Goal: Contribute content: Contribute content

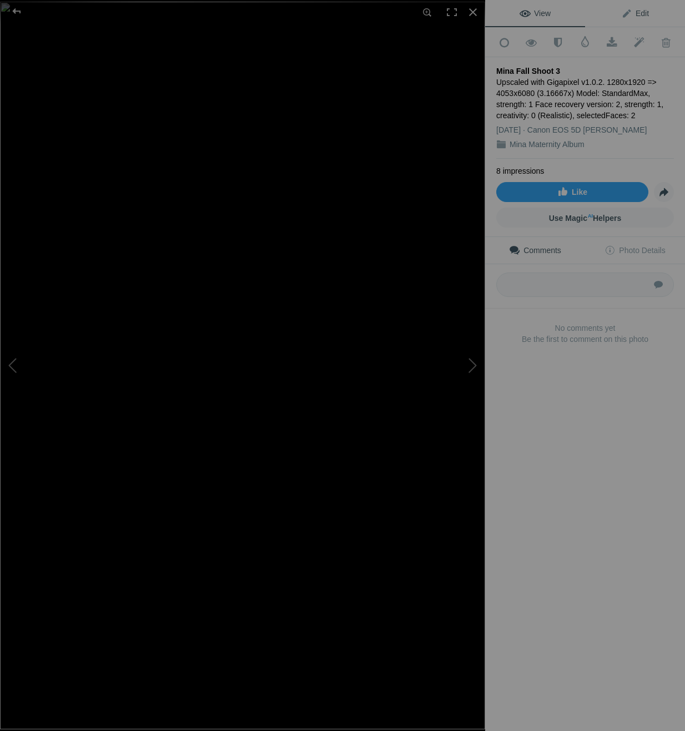
click at [635, 16] on span "Edit" at bounding box center [635, 13] width 28 height 9
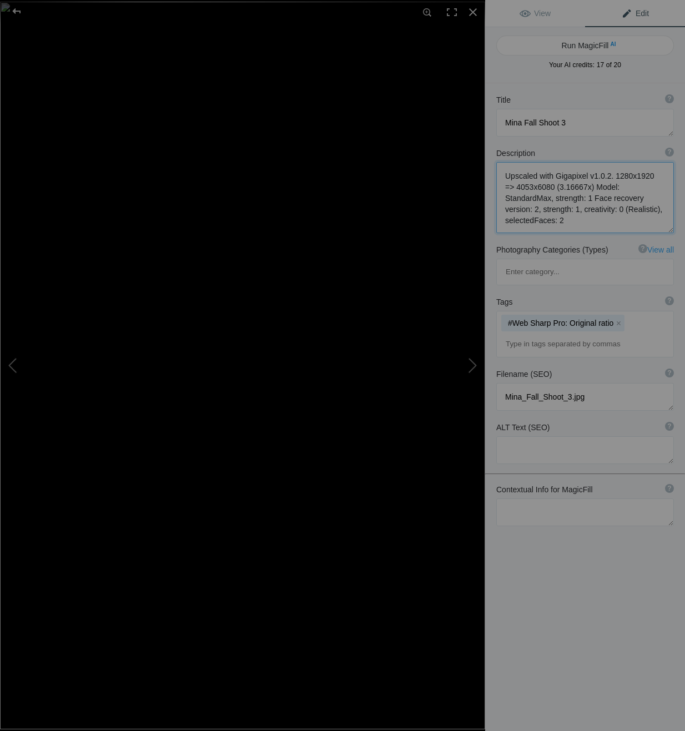
click at [624, 184] on textarea at bounding box center [585, 197] width 178 height 71
drag, startPoint x: 624, startPoint y: 220, endPoint x: 600, endPoint y: 215, distance: 24.4
click at [624, 220] on textarea at bounding box center [585, 197] width 178 height 71
drag, startPoint x: 506, startPoint y: 176, endPoint x: 699, endPoint y: 336, distance: 250.3
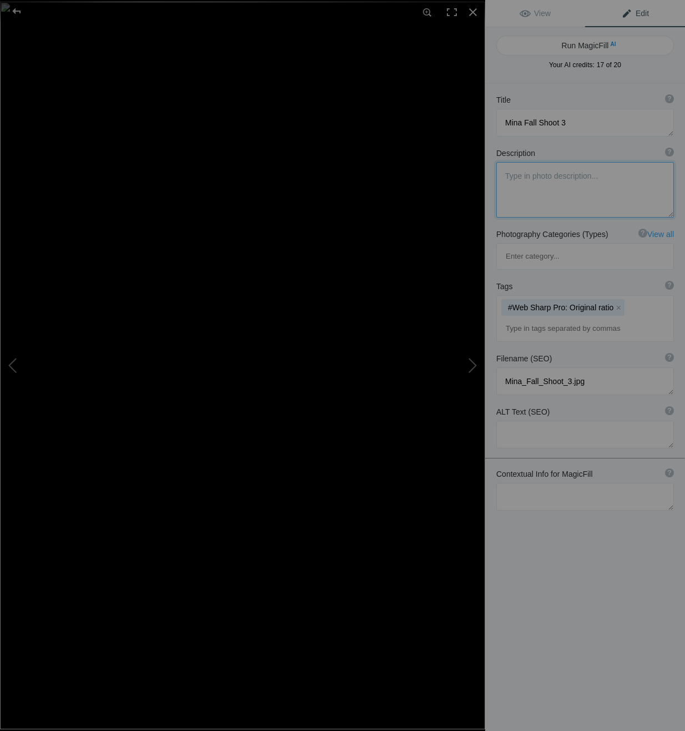
scroll to position [0, 0]
type textarea "Couple outdoor portraits"
click at [614, 304] on button "x" at bounding box center [618, 308] width 8 height 8
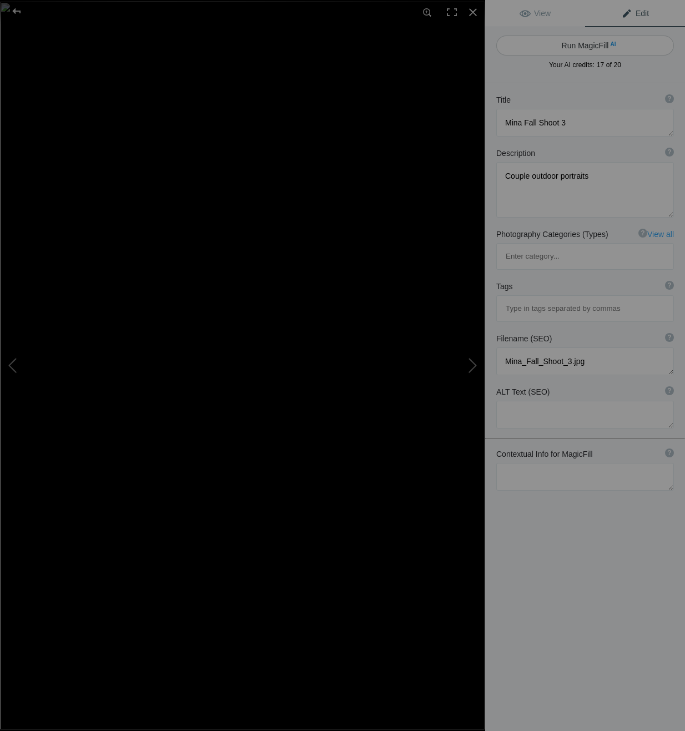
click at [579, 47] on button "Run MagicFill AI" at bounding box center [585, 46] width 178 height 20
type textarea "Romantic Outdoor Portraits in Golden Hour Light"
type textarea "This enchanting outdoor portrait captures a couple basking in the warm glow of …"
type textarea "romantic-outdoor-portraits-golden-hour.jpg"
type textarea "A couple poses together in a sunlit outdoor setting, surrounded by flowers."
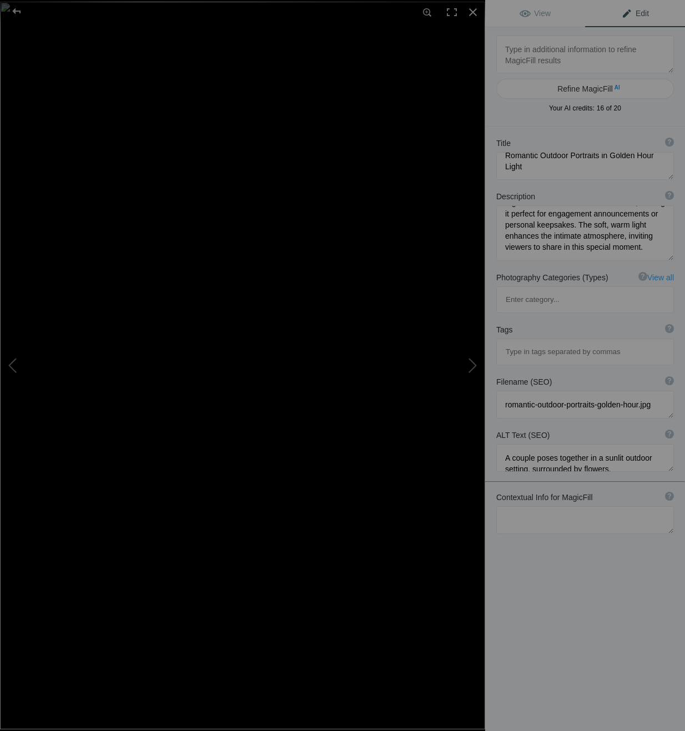
scroll to position [116, 0]
click at [558, 162] on textarea at bounding box center [585, 166] width 178 height 28
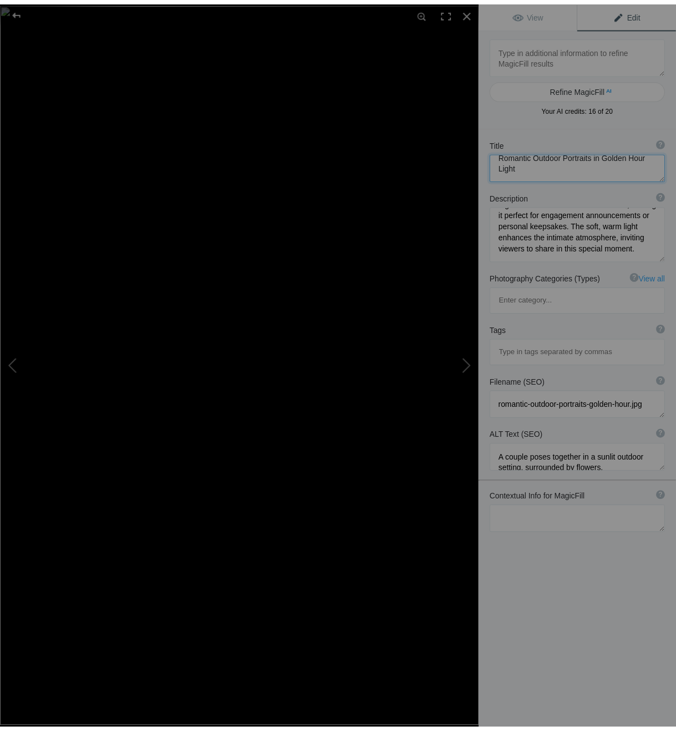
scroll to position [0, 0]
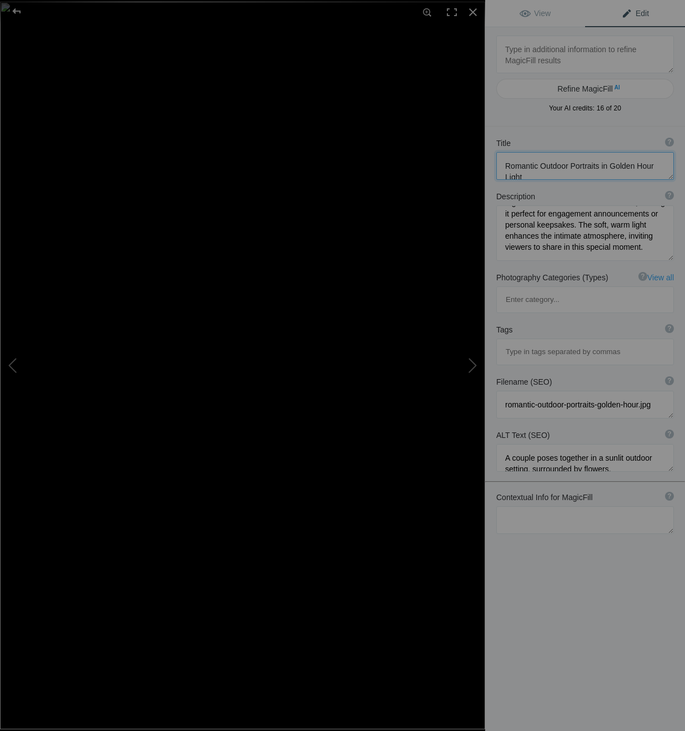
drag, startPoint x: 519, startPoint y: 156, endPoint x: 467, endPoint y: 150, distance: 52.0
click at [467, 150] on div "Mina Fall Shoot 3 View Edit Refine MagicFill AI Your AI credits: 16 of 20 You h…" at bounding box center [342, 365] width 685 height 731
type textarea "Mina Fall Shoot 3"
click at [536, 11] on span "View" at bounding box center [534, 13] width 31 height 9
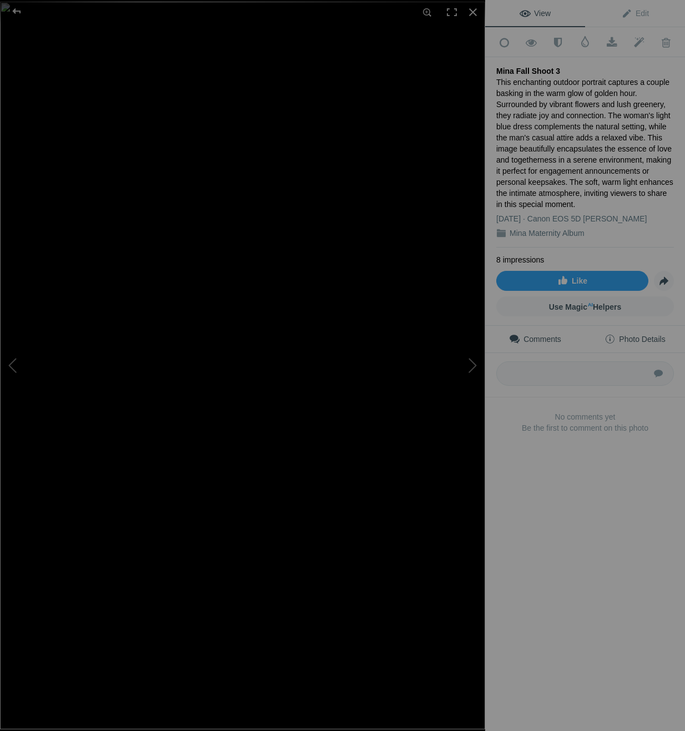
click at [620, 335] on span "Photo Details" at bounding box center [634, 339] width 60 height 9
click at [476, 362] on button at bounding box center [443, 365] width 83 height 263
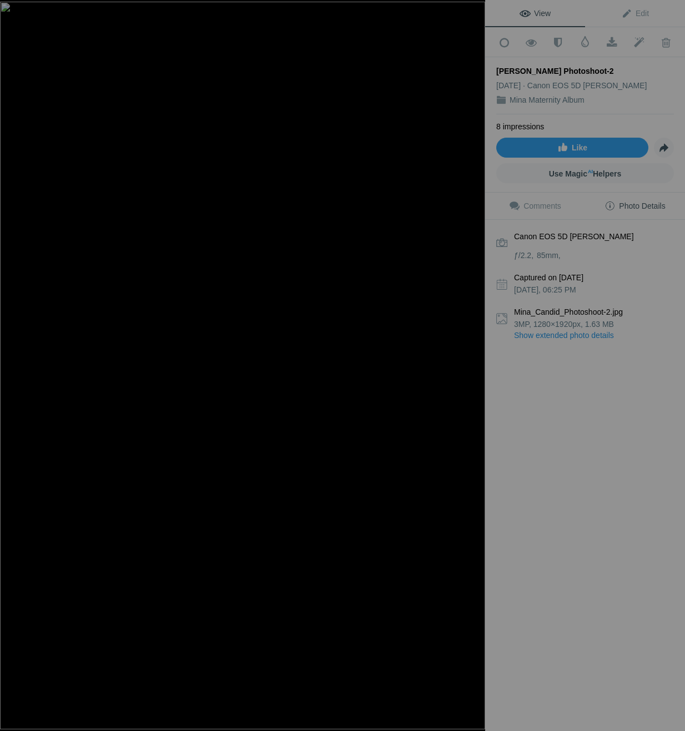
click at [476, 362] on button at bounding box center [443, 365] width 83 height 263
click at [477, 362] on button at bounding box center [443, 365] width 83 height 263
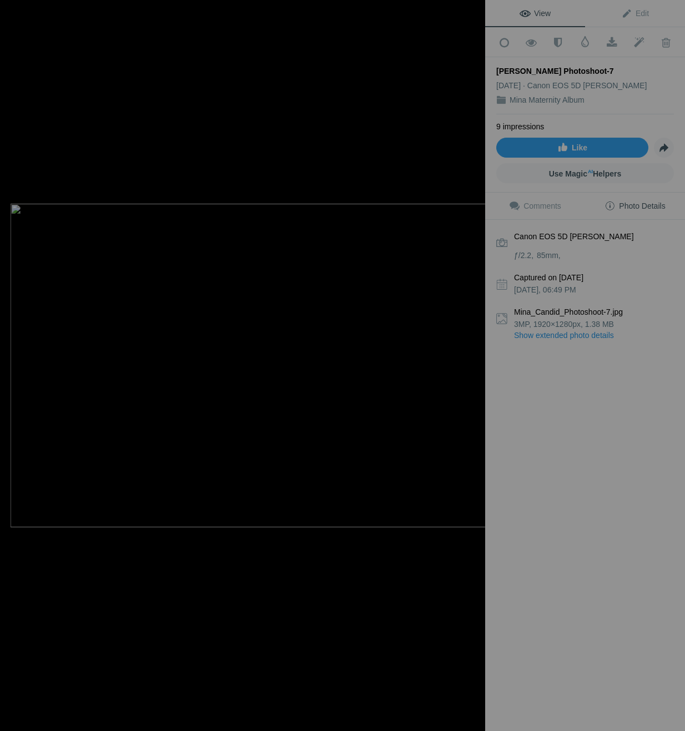
click at [494, 366] on div "Mina Candid Photoshoot-7 View Edit Add to Quick Collection Remove from Quick Co…" at bounding box center [342, 365] width 685 height 731
click at [474, 363] on button at bounding box center [443, 365] width 83 height 263
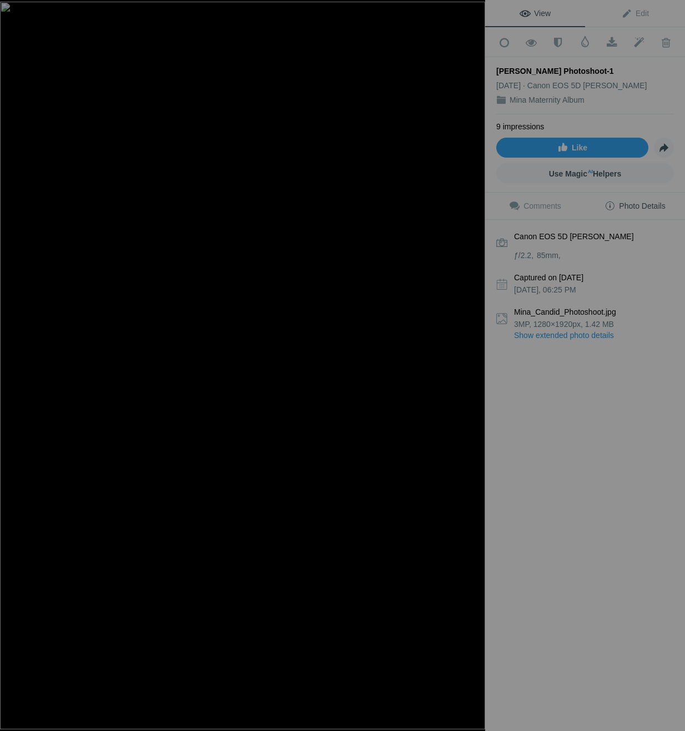
click at [474, 363] on button at bounding box center [443, 365] width 83 height 263
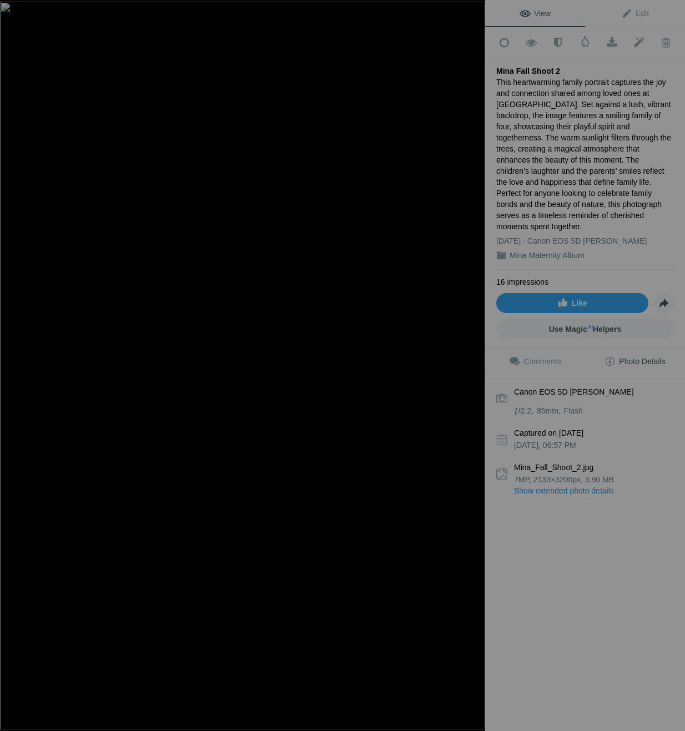
click at [474, 363] on button at bounding box center [443, 365] width 83 height 263
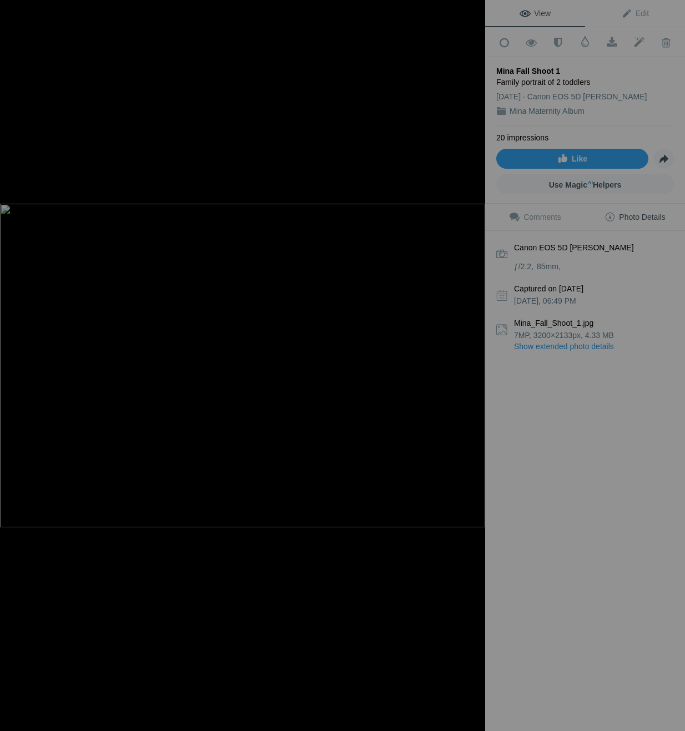
click at [474, 363] on button at bounding box center [443, 365] width 83 height 263
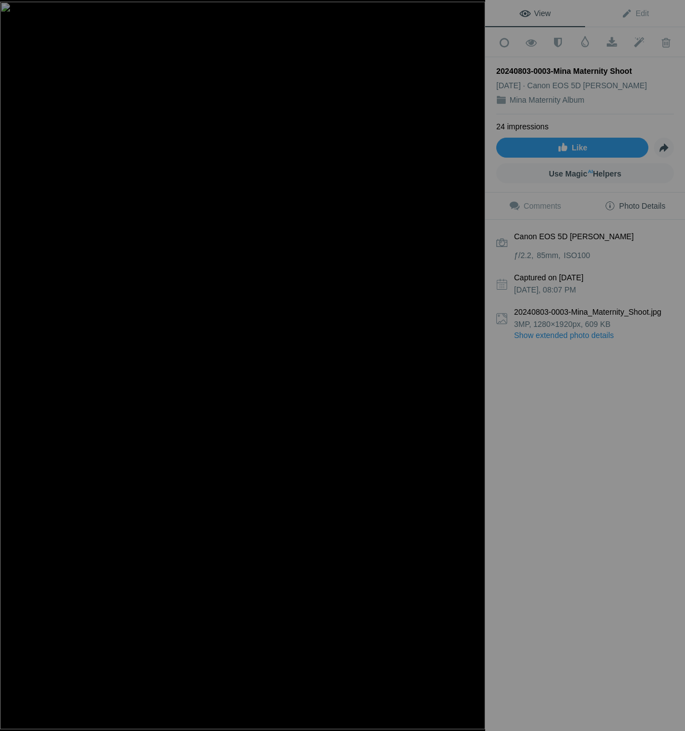
click at [474, 363] on button at bounding box center [443, 365] width 83 height 263
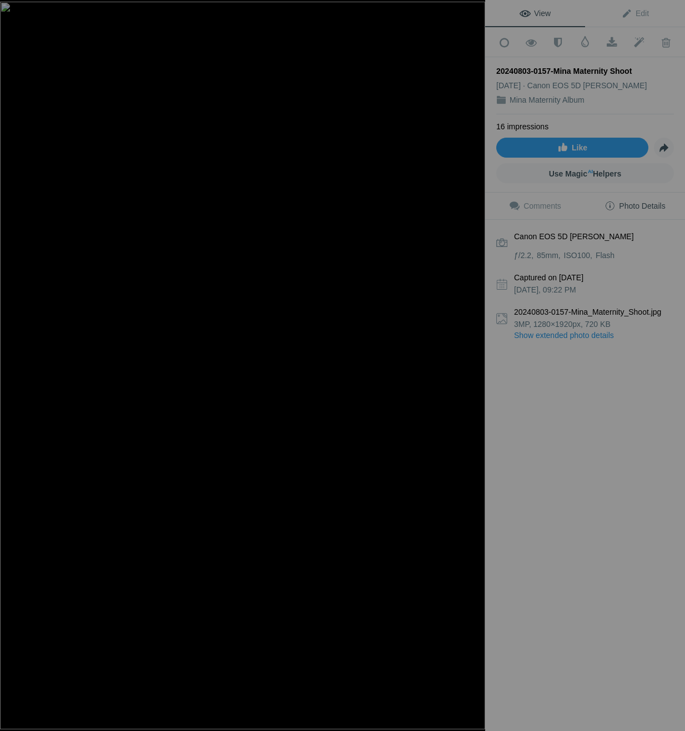
click at [474, 363] on button at bounding box center [443, 365] width 83 height 263
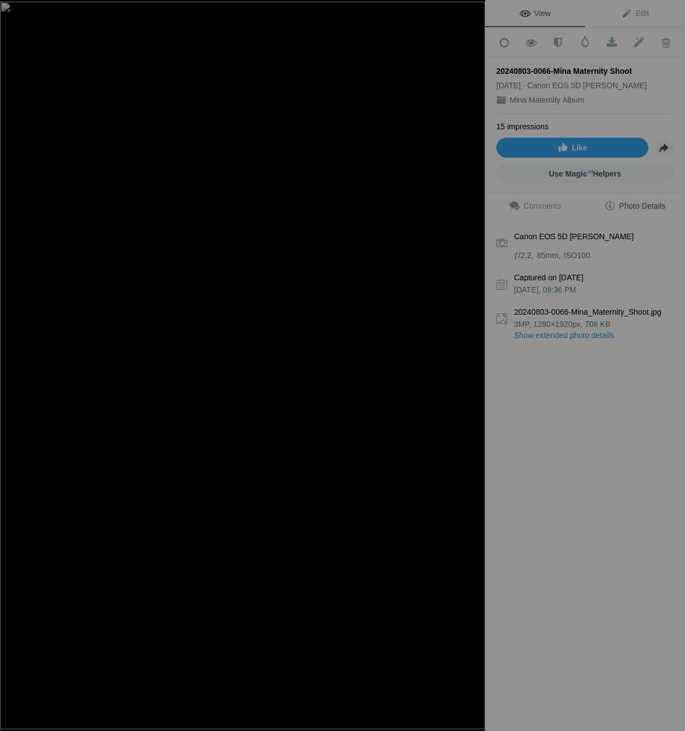
click at [474, 363] on button at bounding box center [443, 365] width 83 height 263
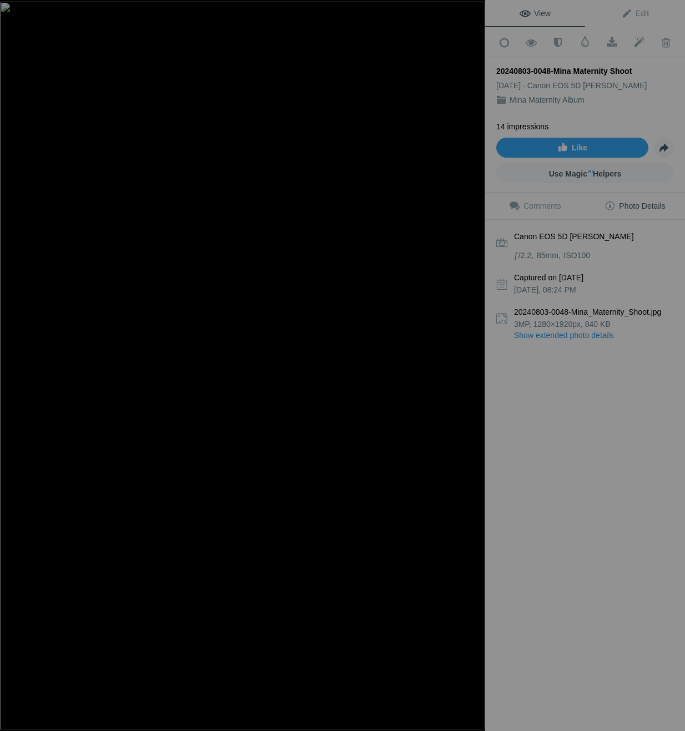
click at [474, 363] on button at bounding box center [443, 365] width 83 height 263
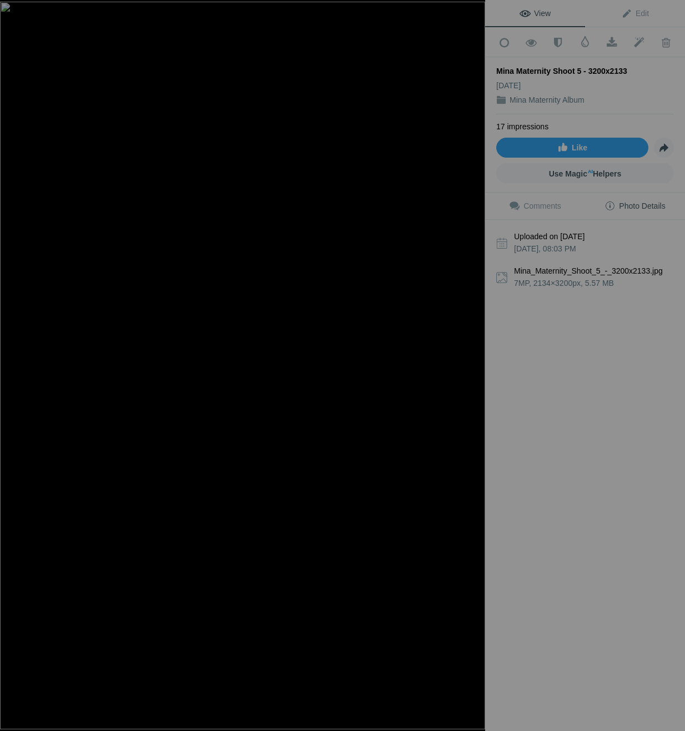
click at [474, 363] on button at bounding box center [443, 365] width 83 height 263
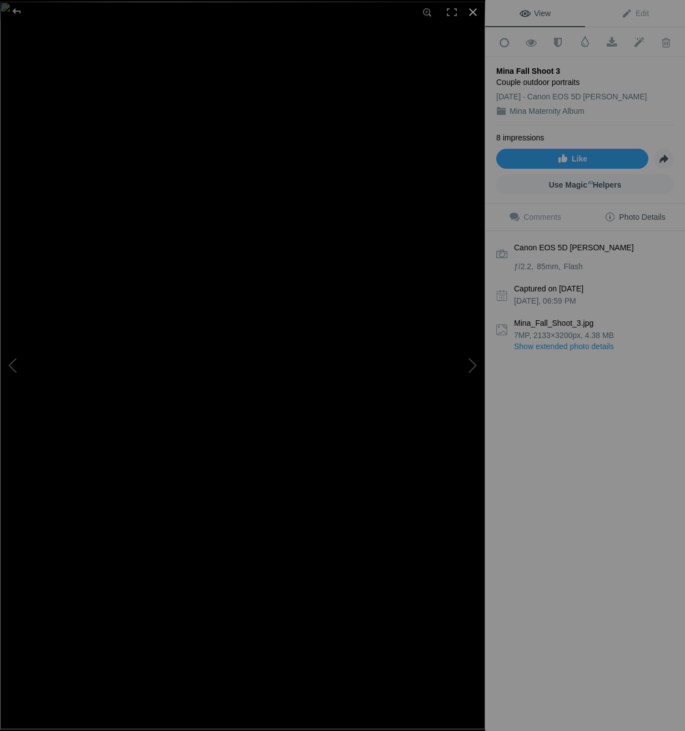
click at [474, 14] on div at bounding box center [473, 12] width 24 height 24
